Goal: Task Accomplishment & Management: Manage account settings

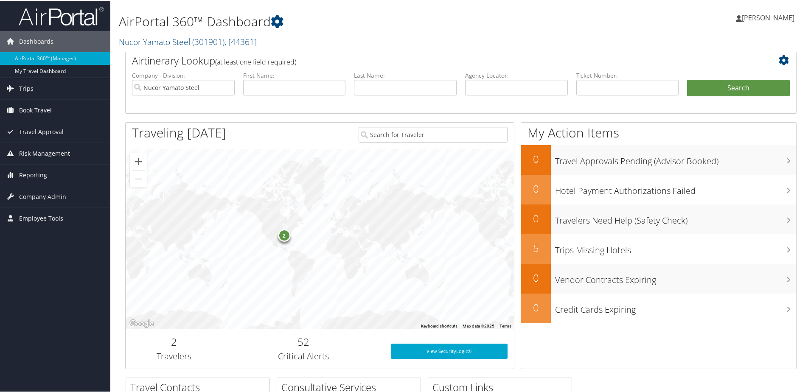
click at [285, 236] on div "2" at bounding box center [284, 234] width 13 height 13
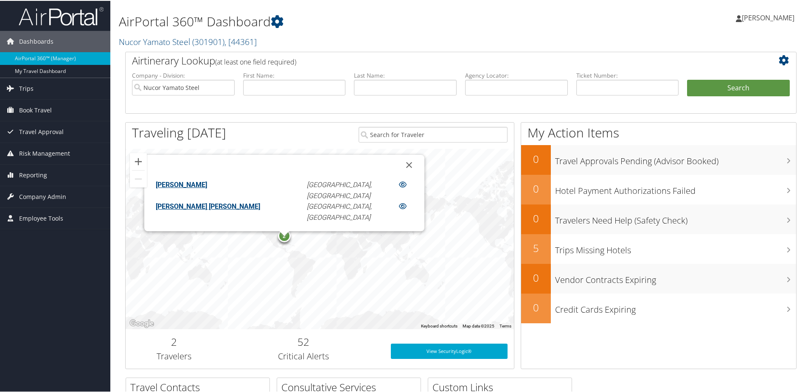
click at [399, 187] on icon at bounding box center [403, 183] width 8 height 7
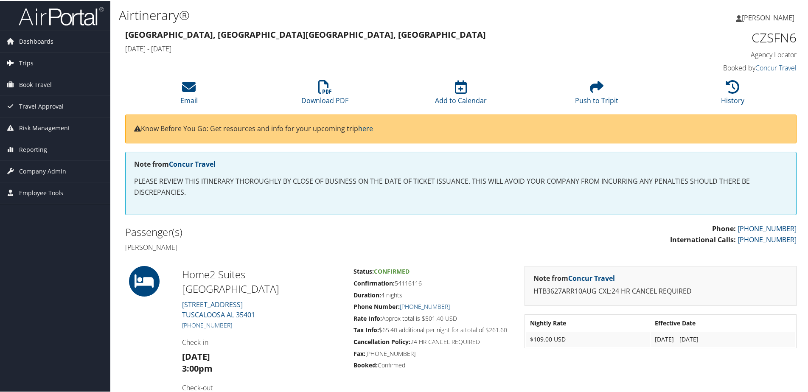
click at [30, 56] on span "Trips" at bounding box center [26, 62] width 14 height 21
click at [34, 46] on span "Dashboards" at bounding box center [36, 40] width 34 height 21
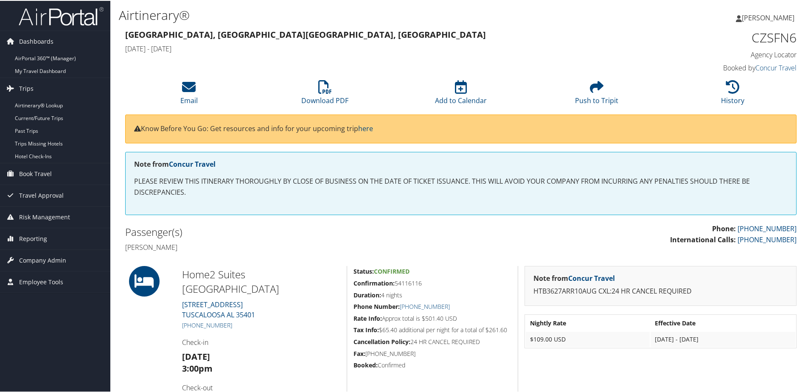
click at [50, 28] on li at bounding box center [55, 15] width 110 height 30
click at [48, 62] on link "AirPortal 360™ (Manager)" at bounding box center [55, 57] width 110 height 13
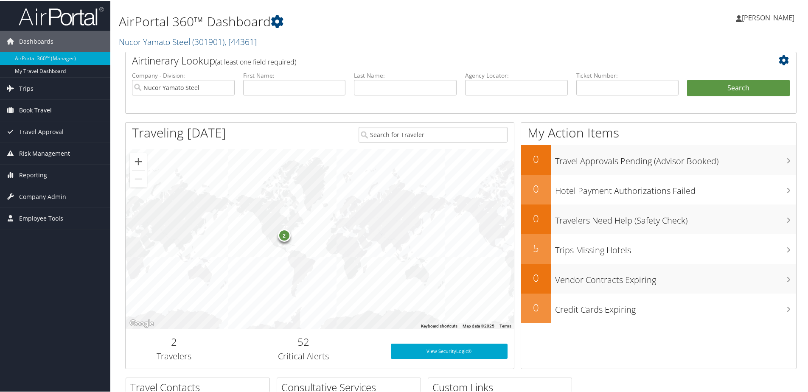
click at [396, 206] on div "2" at bounding box center [320, 238] width 388 height 180
click at [137, 159] on button "Zoom in" at bounding box center [138, 160] width 17 height 17
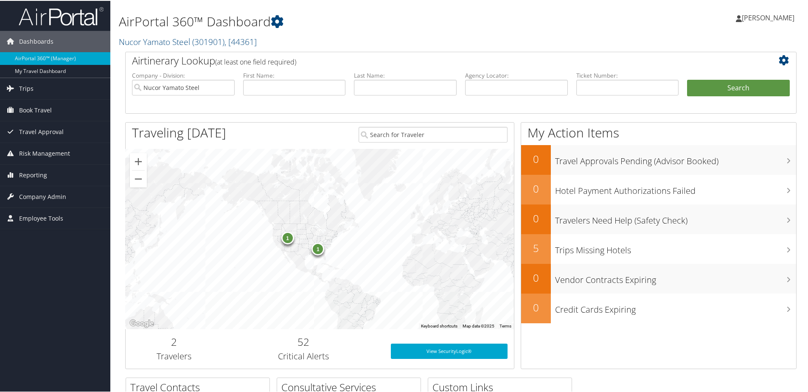
drag, startPoint x: 311, startPoint y: 216, endPoint x: 355, endPoint y: 214, distance: 43.3
click at [356, 216] on div "1 1" at bounding box center [320, 238] width 388 height 180
click at [136, 163] on button "Zoom in" at bounding box center [138, 160] width 17 height 17
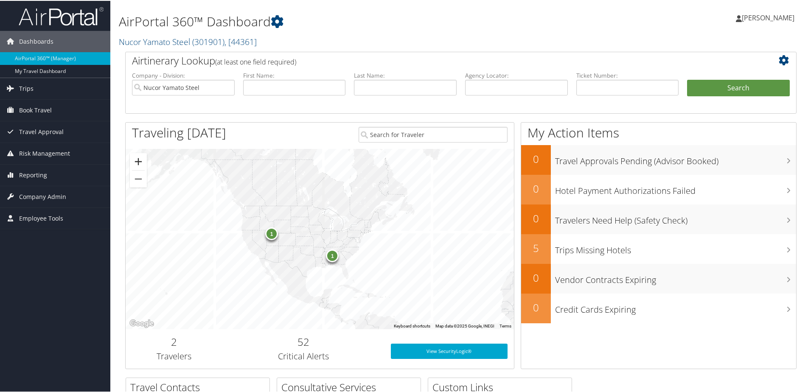
click at [136, 163] on button "Zoom in" at bounding box center [138, 160] width 17 height 17
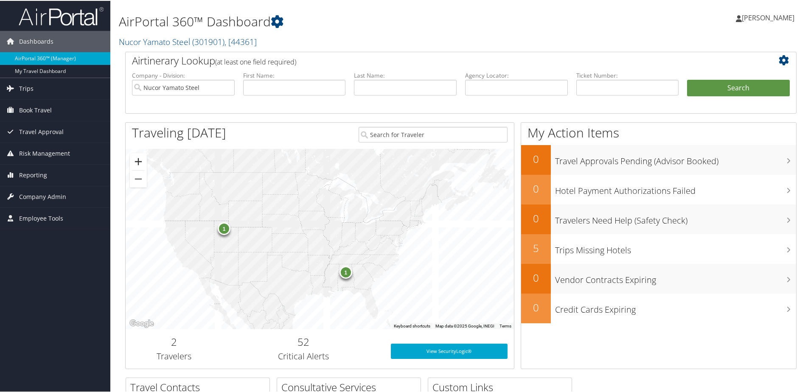
click at [136, 163] on button "Zoom in" at bounding box center [138, 160] width 17 height 17
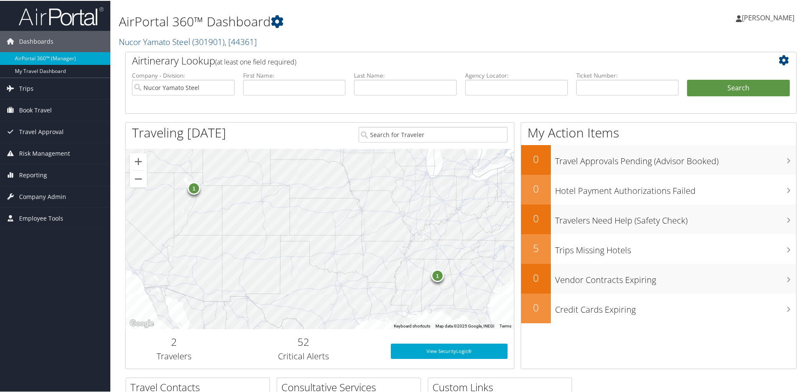
drag, startPoint x: 382, startPoint y: 284, endPoint x: 452, endPoint y: 254, distance: 75.6
click at [452, 254] on div "1 1" at bounding box center [320, 238] width 388 height 180
click at [442, 279] on div "1" at bounding box center [440, 274] width 13 height 13
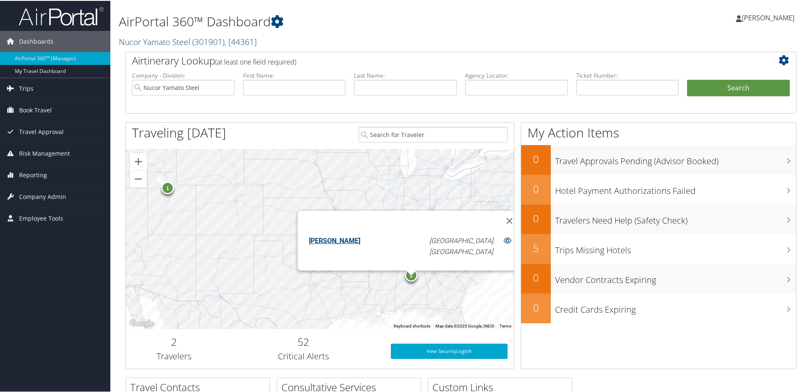
click at [169, 191] on div "1" at bounding box center [167, 186] width 13 height 13
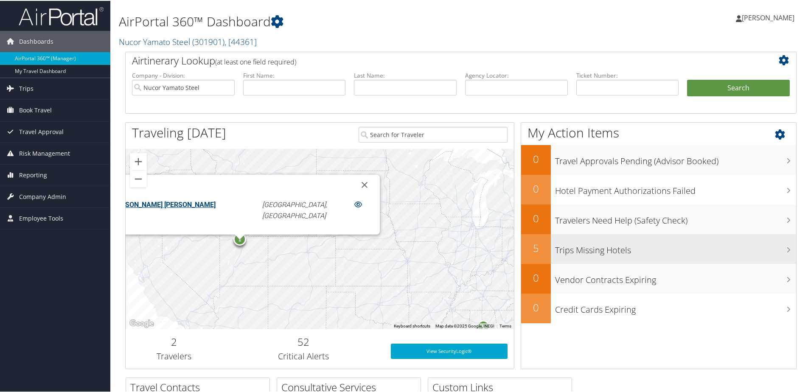
click at [610, 246] on h3 "Trips Missing Hotels" at bounding box center [675, 247] width 241 height 16
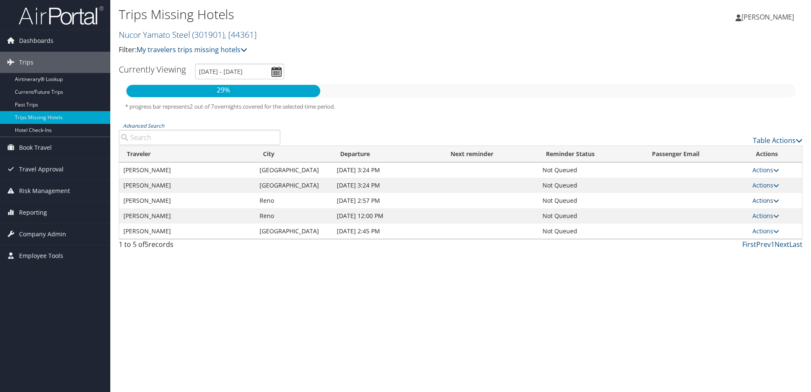
click at [774, 203] on icon at bounding box center [777, 201] width 6 height 6
click at [743, 228] on link "View Itinerary" at bounding box center [747, 227] width 59 height 14
click at [45, 92] on link "Current/Future Trips" at bounding box center [55, 92] width 110 height 13
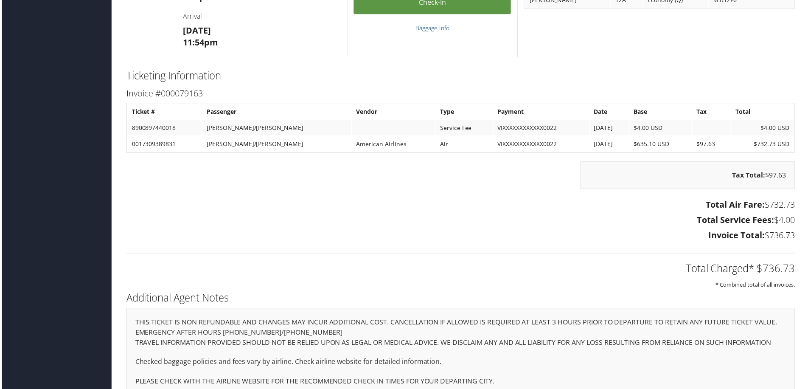
scroll to position [935, 0]
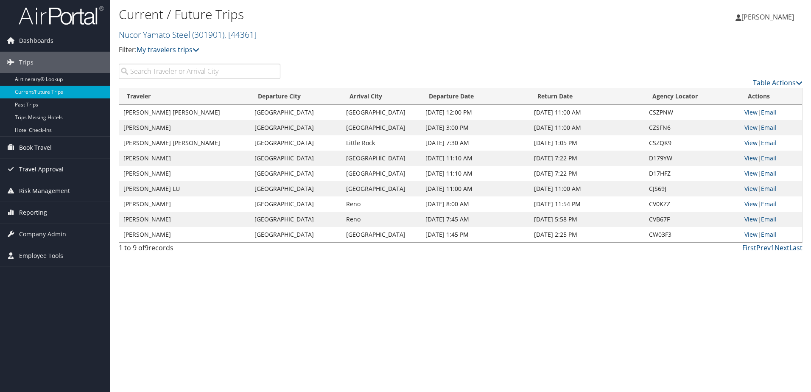
click at [64, 171] on link "Travel Approval" at bounding box center [55, 169] width 110 height 21
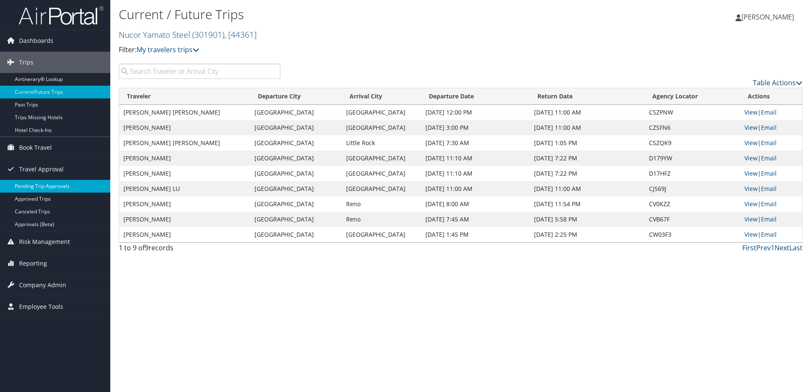
click at [56, 188] on link "Pending Trip Approvals" at bounding box center [55, 186] width 110 height 13
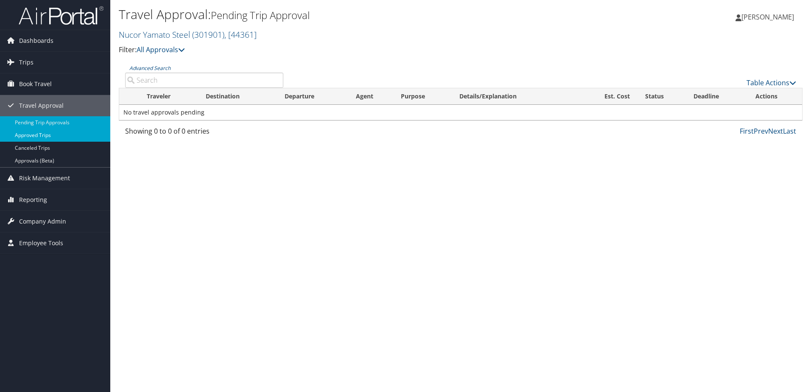
click at [39, 133] on link "Approved Trips" at bounding box center [55, 135] width 110 height 13
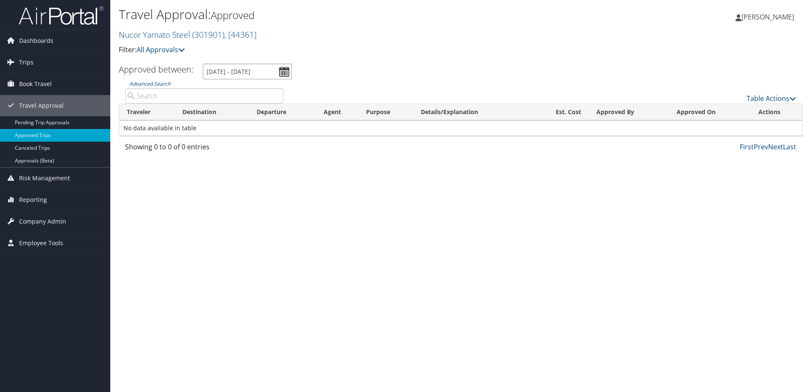
click at [281, 69] on input "[DATE] - [DATE]" at bounding box center [247, 72] width 89 height 16
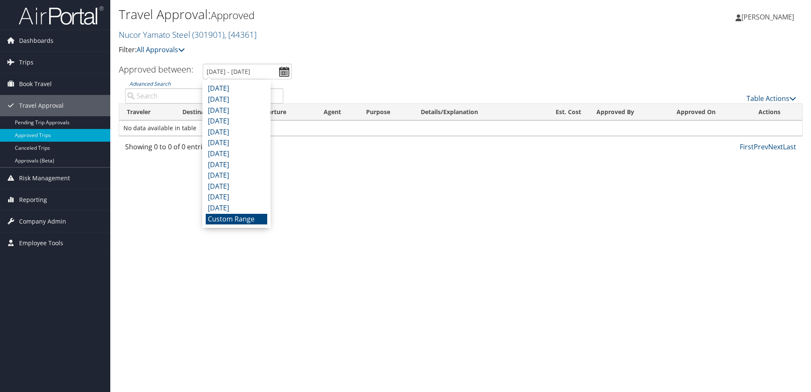
click at [240, 222] on li "Custom Range" at bounding box center [237, 219] width 62 height 11
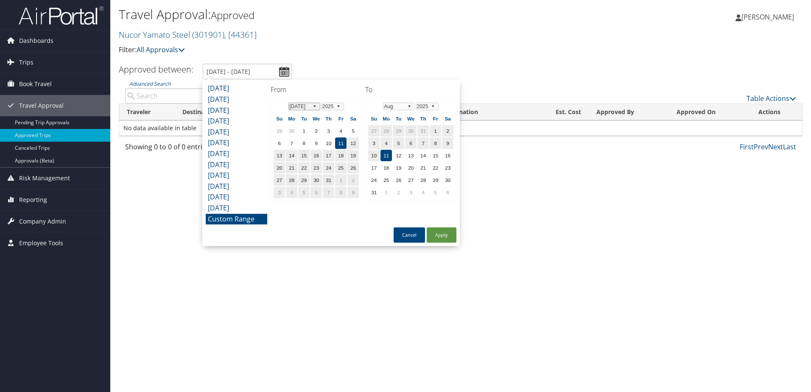
click at [306, 106] on select "Jan Feb Mar Apr May Jun Jul Aug Sep Oct Nov Dec" at bounding box center [305, 107] width 32 height 8
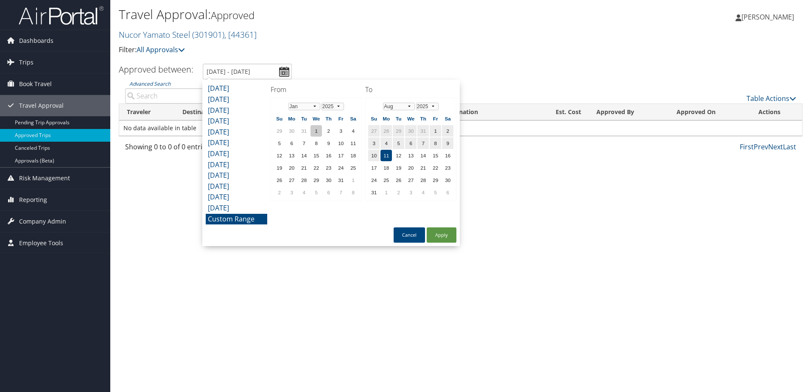
click at [314, 130] on td "1" at bounding box center [316, 130] width 11 height 11
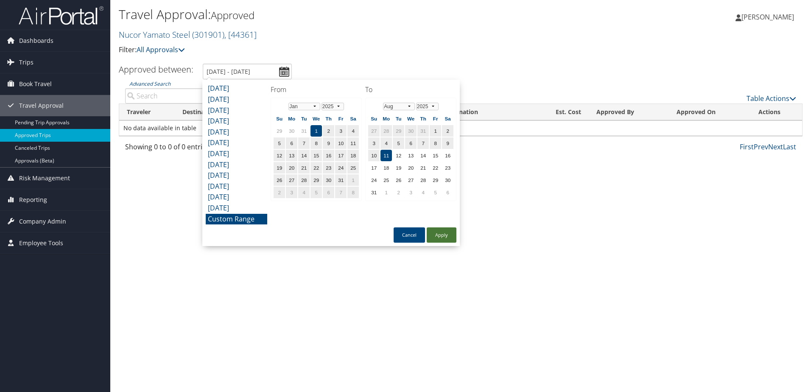
click at [450, 237] on button "Apply" at bounding box center [442, 234] width 30 height 15
type input "1/1/2025 - 8/11/2025"
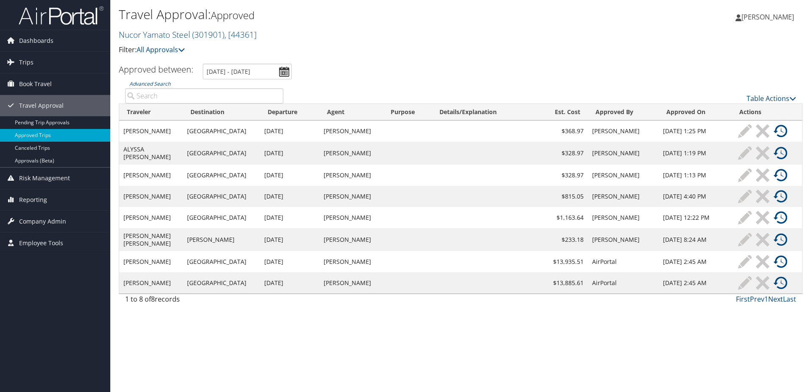
click at [780, 304] on link "Next" at bounding box center [776, 299] width 15 height 9
click at [34, 62] on link "Trips" at bounding box center [55, 62] width 110 height 21
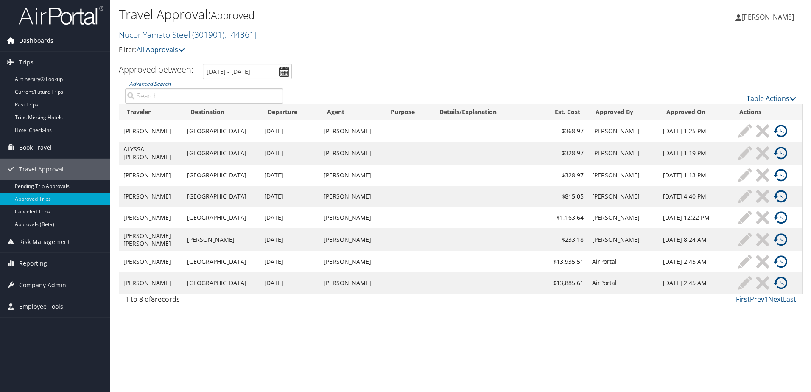
click at [31, 42] on span "Dashboards" at bounding box center [36, 40] width 34 height 21
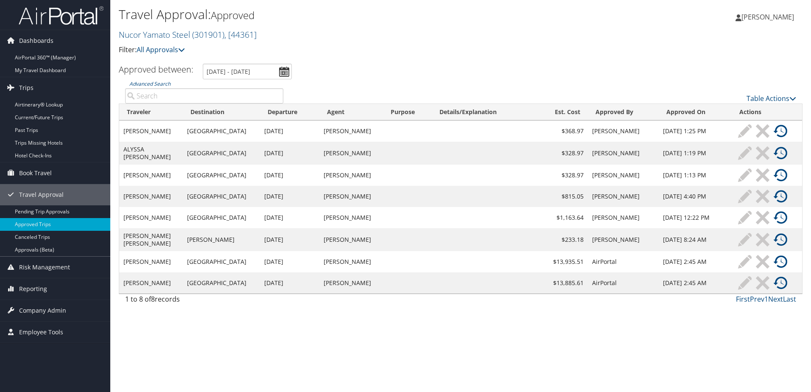
click at [49, 18] on img at bounding box center [61, 16] width 85 height 20
